Goal: Navigation & Orientation: Go to known website

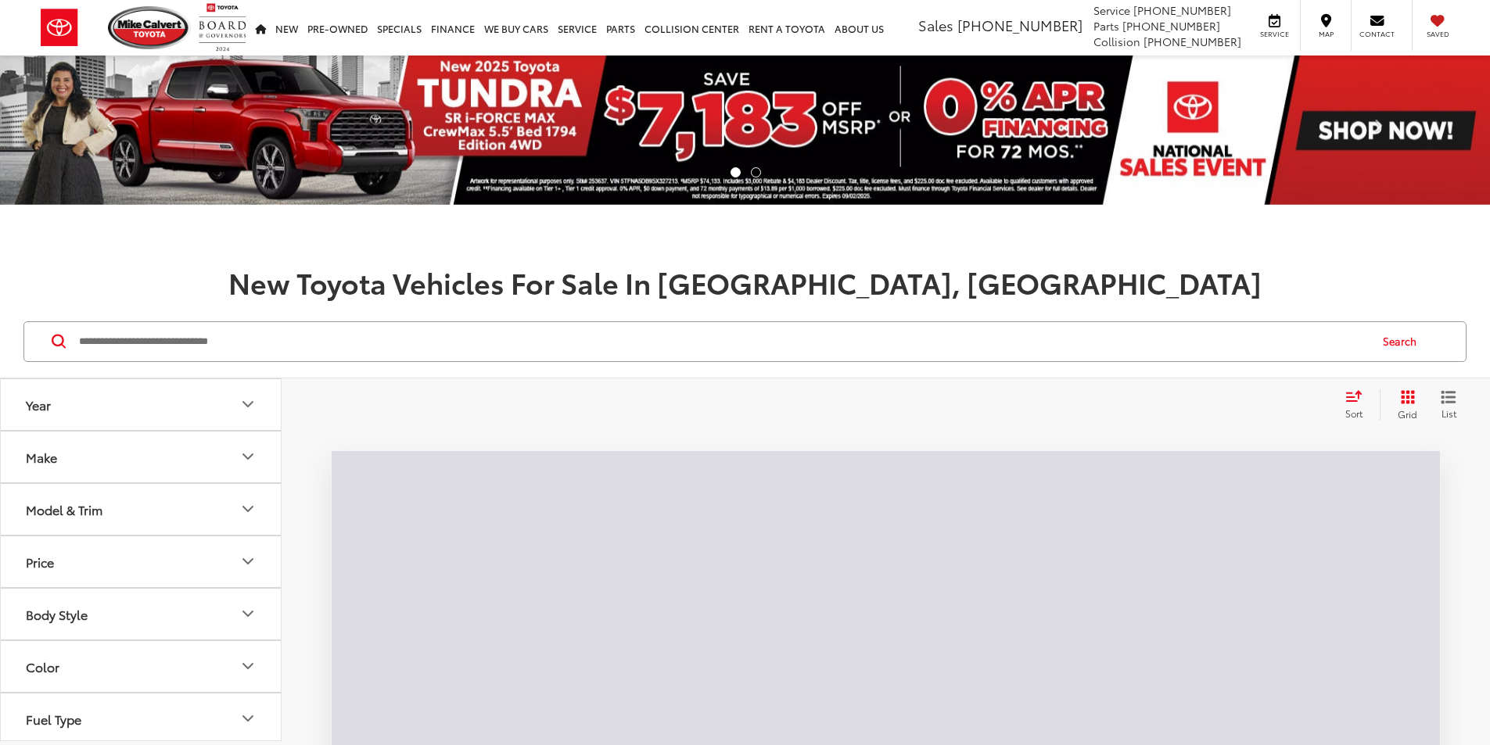
click at [212, 345] on input "Search by Make, Model, or Keyword" at bounding box center [722, 342] width 1291 height 38
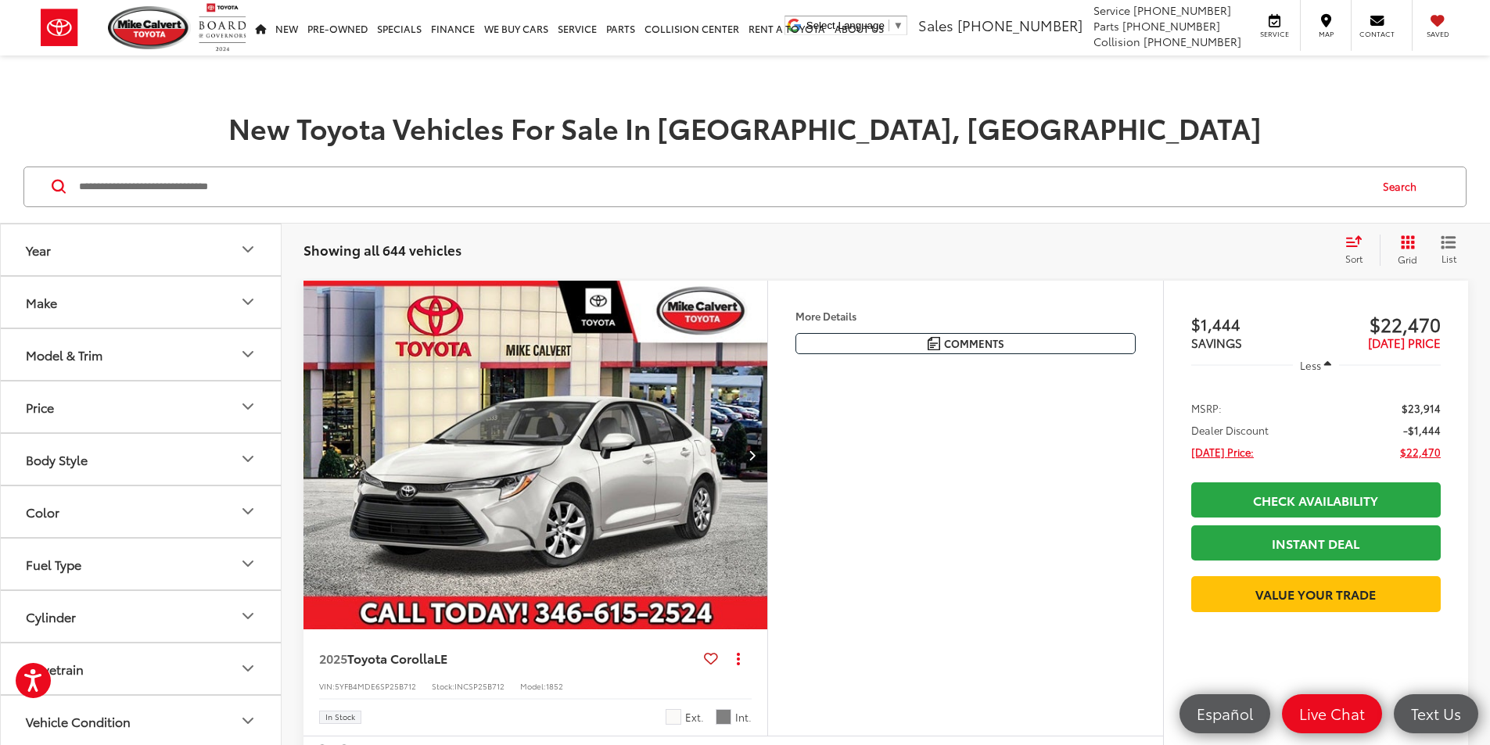
scroll to position [235, 0]
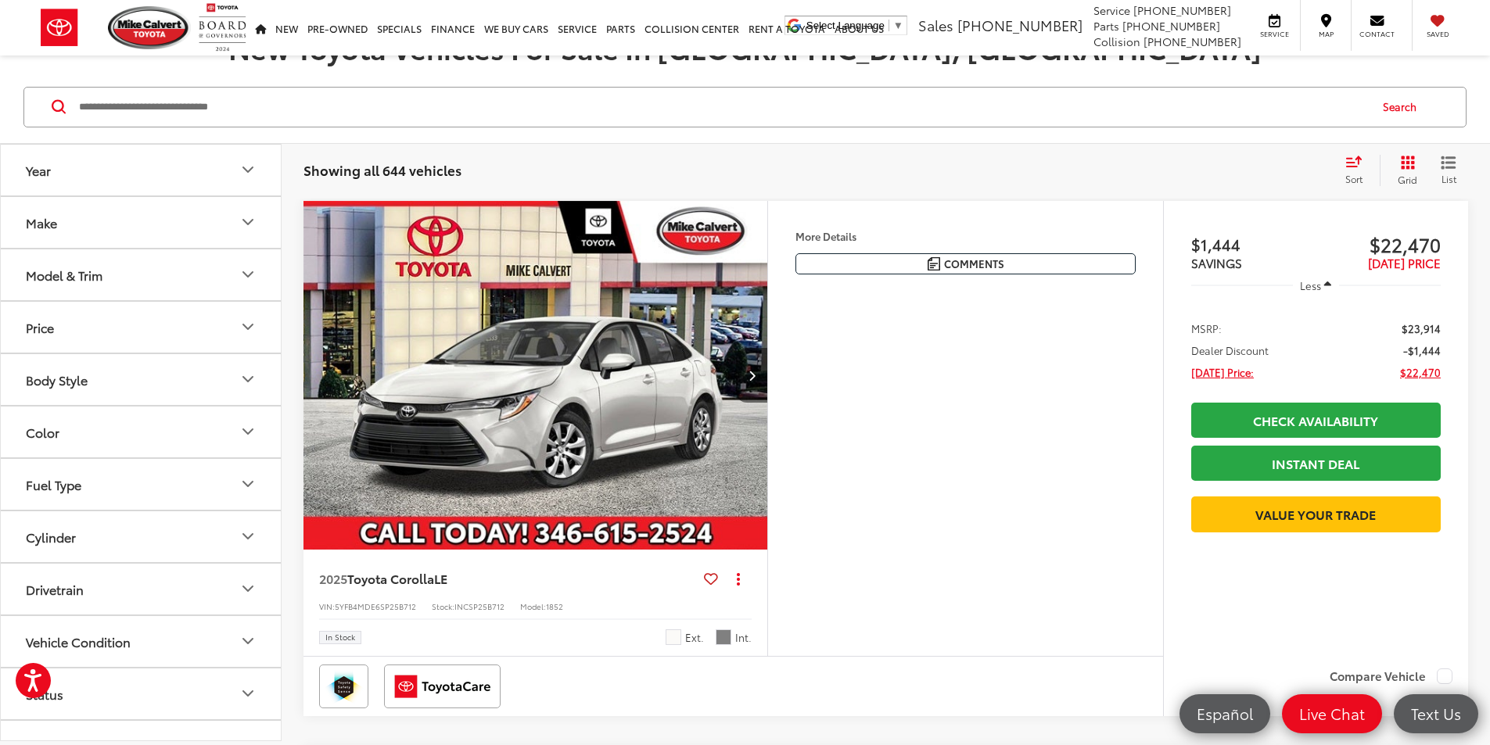
click at [767, 403] on button "Next image" at bounding box center [751, 375] width 31 height 55
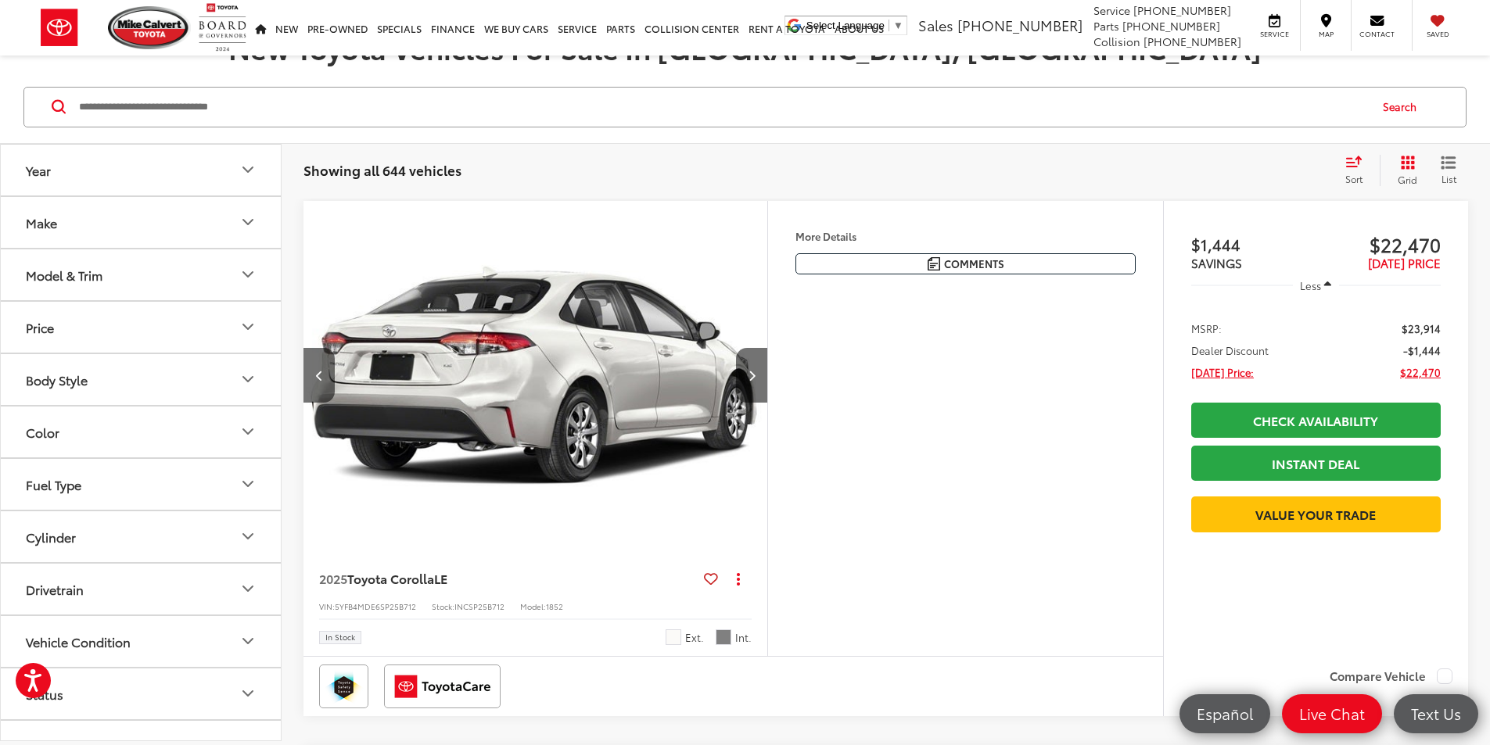
scroll to position [0, 593]
drag, startPoint x: 692, startPoint y: 407, endPoint x: 873, endPoint y: 423, distance: 181.4
click at [767, 403] on button "Next image" at bounding box center [751, 375] width 31 height 55
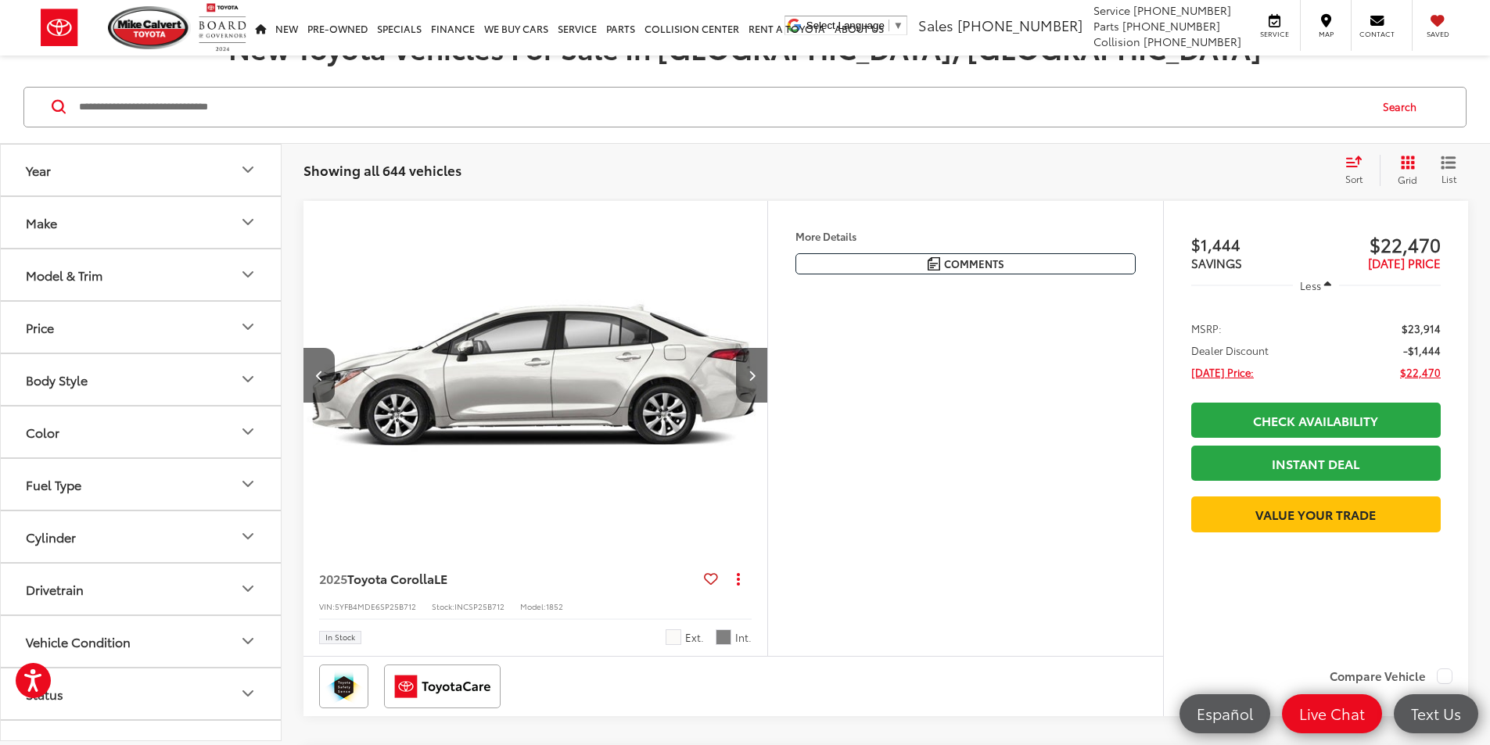
scroll to position [0, 1187]
